Goal: Task Accomplishment & Management: Use online tool/utility

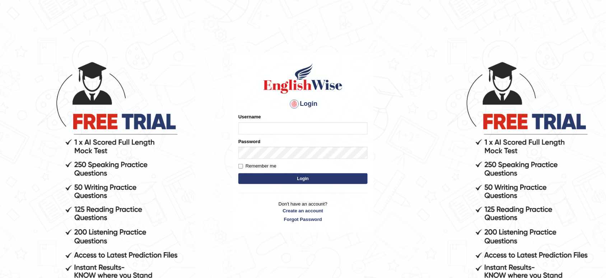
type input "lambertayeligiliga_Englishwise"
click at [327, 178] on button "Login" at bounding box center [302, 178] width 129 height 11
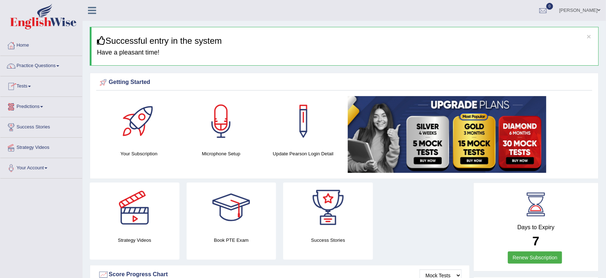
click at [27, 85] on link "Tests" at bounding box center [41, 85] width 82 height 18
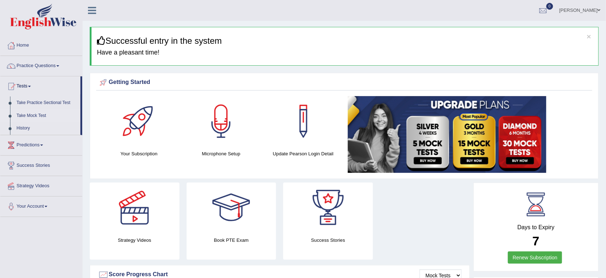
click at [35, 115] on link "Take Mock Test" at bounding box center [46, 115] width 67 height 13
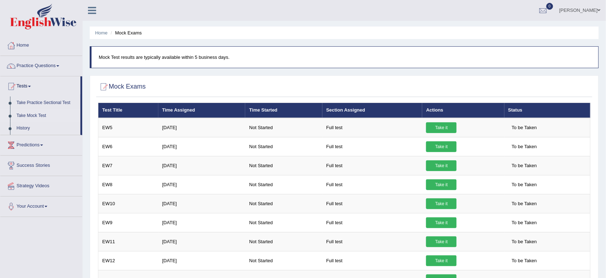
click at [34, 115] on link "Take Mock Test" at bounding box center [46, 115] width 67 height 13
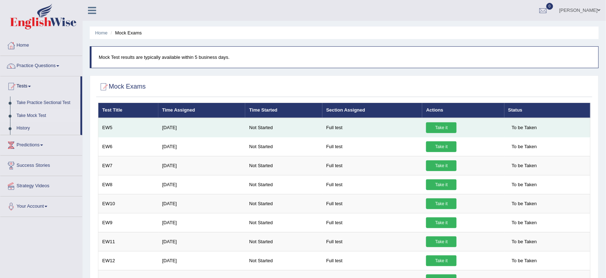
click at [439, 128] on link "Take it" at bounding box center [441, 127] width 31 height 11
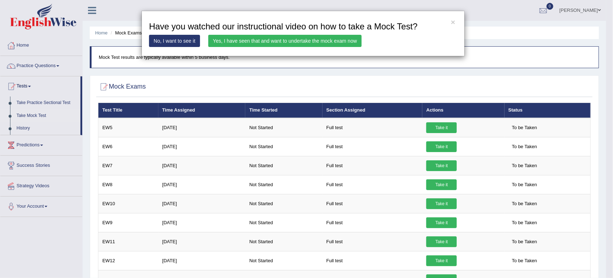
click at [303, 40] on link "Yes, I have seen that and want to undertake the mock exam now" at bounding box center [284, 41] width 153 height 12
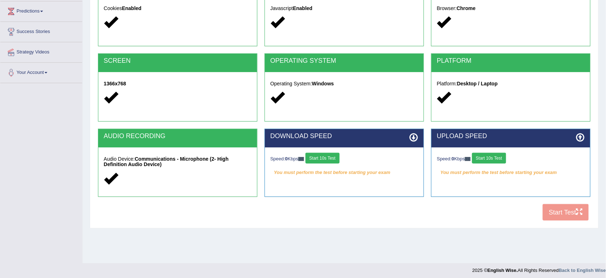
scroll to position [99, 0]
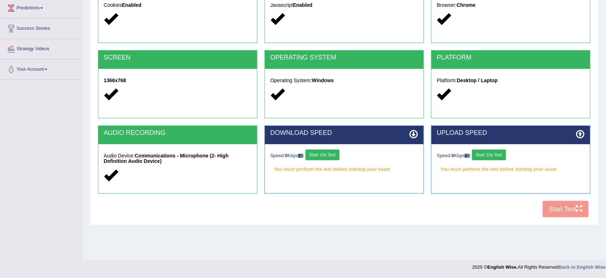
click at [333, 163] on div "Speed: 0 Kbps Start 10s Test You must perform the test before starting your exa…" at bounding box center [344, 162] width 159 height 36
click at [331, 158] on button "Start 10s Test" at bounding box center [322, 155] width 34 height 11
click at [492, 155] on button "Start 10s Test" at bounding box center [489, 155] width 34 height 11
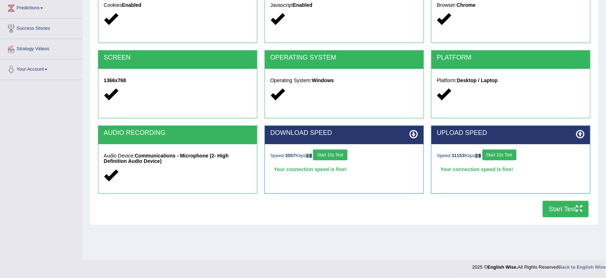
click at [559, 211] on button "Start Test" at bounding box center [566, 209] width 46 height 17
